Goal: Transaction & Acquisition: Purchase product/service

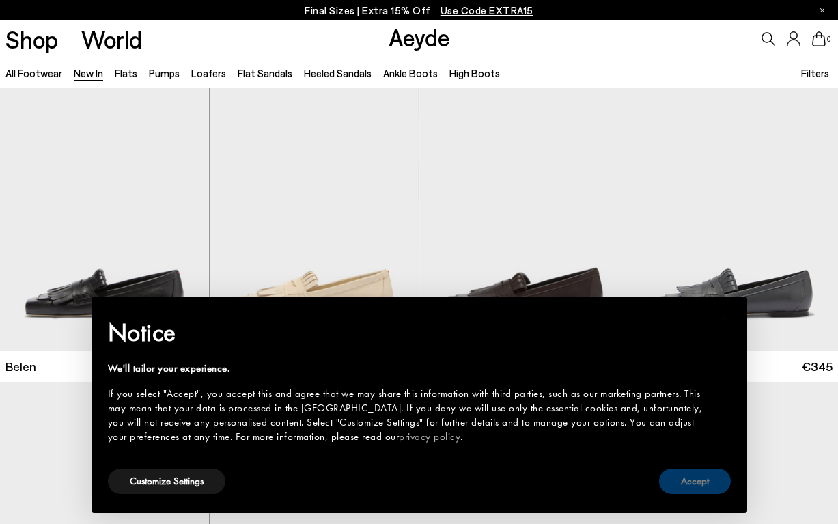
click at [678, 478] on button "Accept" at bounding box center [695, 481] width 72 height 25
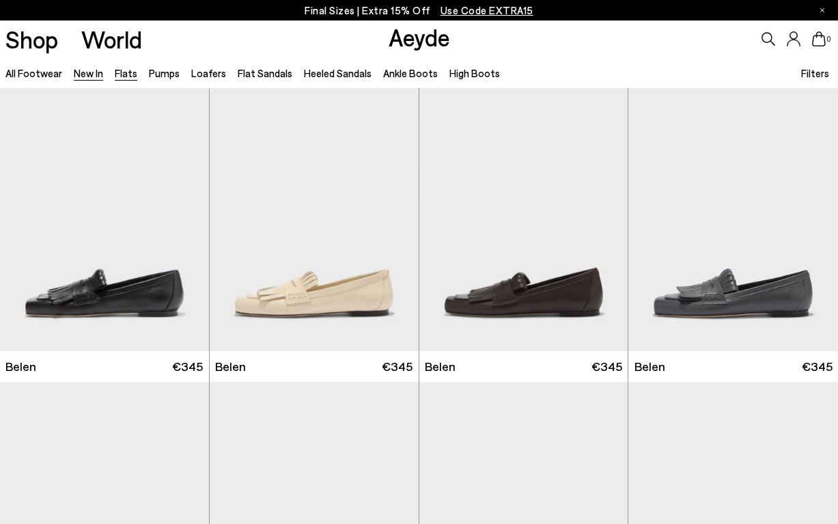
click at [126, 75] on link "Flats" at bounding box center [126, 73] width 23 height 12
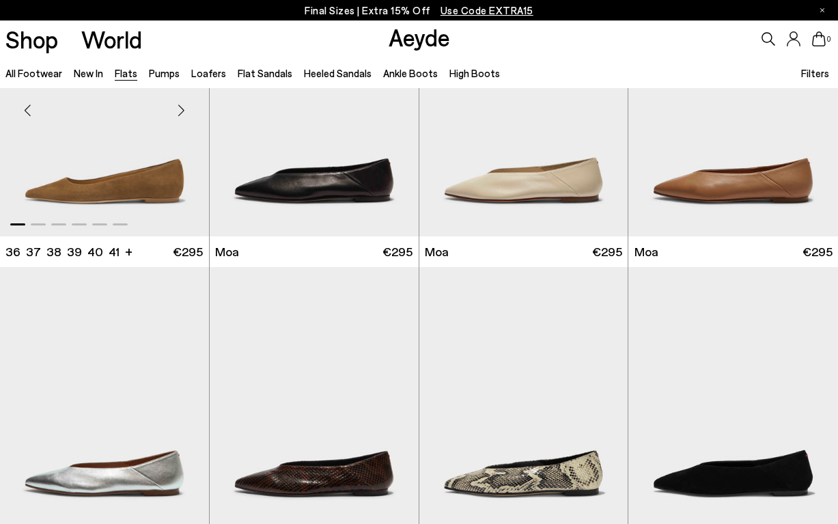
scroll to position [1893, 0]
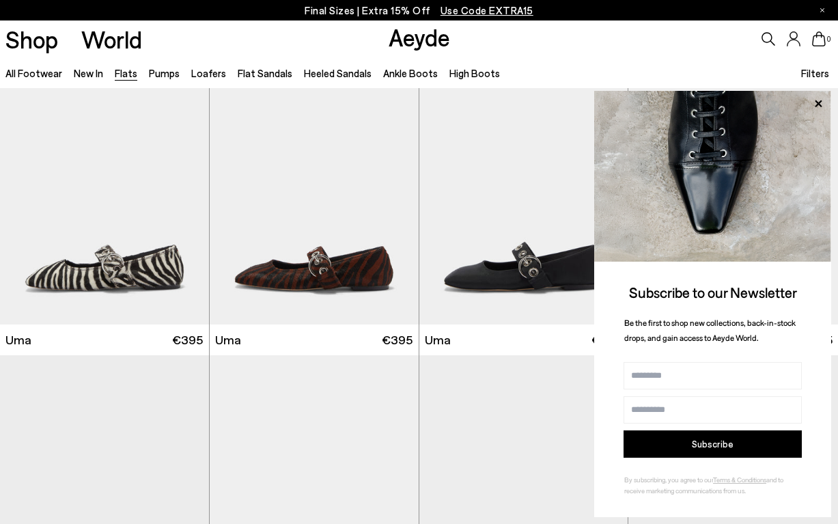
scroll to position [4456, 0]
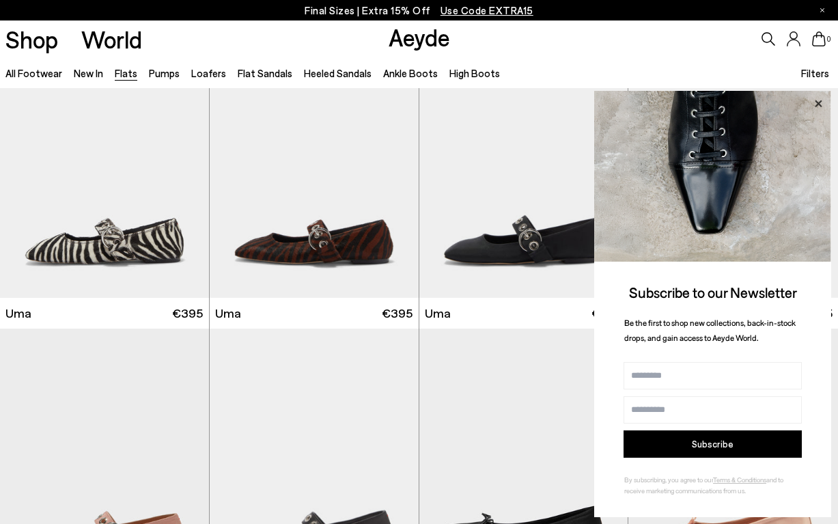
click at [815, 107] on icon at bounding box center [819, 104] width 18 height 18
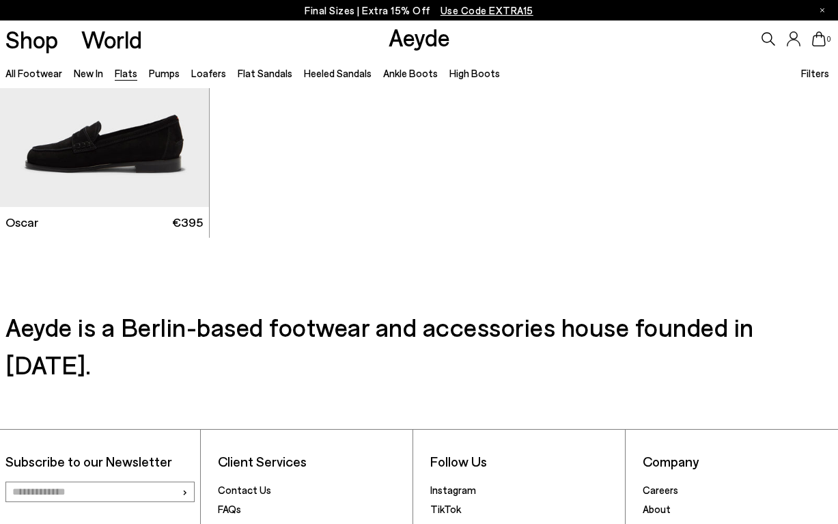
scroll to position [6397, 0]
